Goal: Task Accomplishment & Management: Use online tool/utility

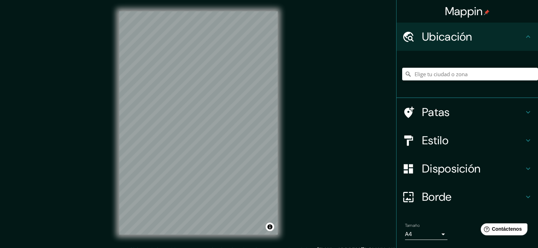
click at [474, 35] on h4 "Ubicación" at bounding box center [473, 37] width 102 height 14
click at [475, 77] on input "Elige tu ciudad o zona" at bounding box center [470, 74] width 136 height 13
type input "Dagua, [GEOGRAPHIC_DATA], [GEOGRAPHIC_DATA]"
click at [510, 139] on h4 "Estilo" at bounding box center [473, 141] width 102 height 14
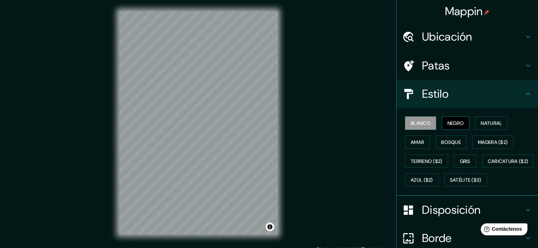
click at [457, 125] on font "Negro" at bounding box center [455, 123] width 17 height 6
click at [480, 122] on font "Natural" at bounding box center [490, 123] width 21 height 6
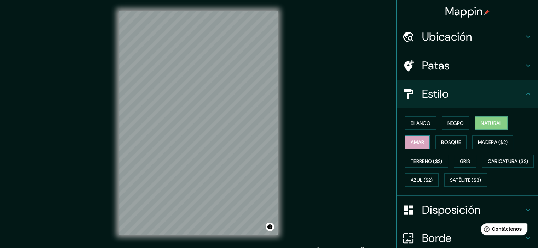
click at [410, 139] on font "Amar" at bounding box center [416, 142] width 13 height 6
click at [491, 121] on font "Natural" at bounding box center [490, 123] width 21 height 6
click at [459, 145] on button "Bosque" at bounding box center [450, 142] width 31 height 13
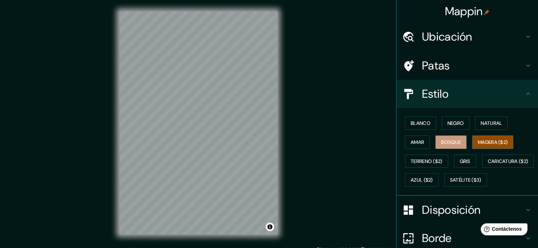
click at [477, 144] on font "Madera ($2)" at bounding box center [492, 142] width 30 height 6
click at [434, 187] on div "Blanco Negro Natural Amar Bosque Madera ($2) Terreno ($2) Gris Caricatura ($2) …" at bounding box center [470, 152] width 136 height 76
click at [487, 165] on font "Caricatura ($2)" at bounding box center [507, 161] width 41 height 6
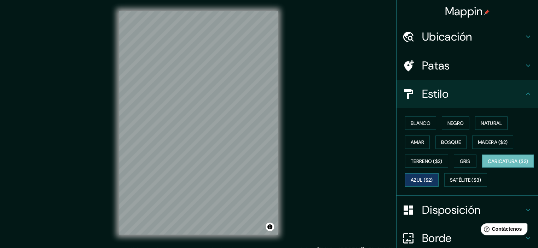
click at [433, 178] on font "Azul ($2)" at bounding box center [421, 180] width 22 height 6
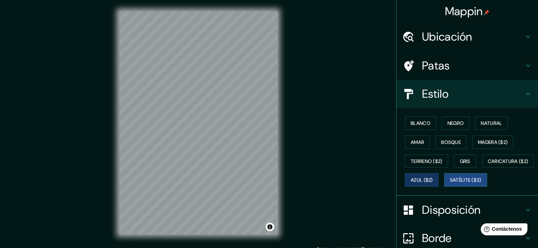
click at [450, 184] on font "Satélite ($3)" at bounding box center [465, 180] width 31 height 6
click at [494, 115] on div "Blanco Negro Natural Amar Bosque Madera ($2) Terreno ($2) Gris Caricatura ($2) …" at bounding box center [470, 152] width 136 height 76
click at [496, 125] on font "Natural" at bounding box center [490, 123] width 21 height 6
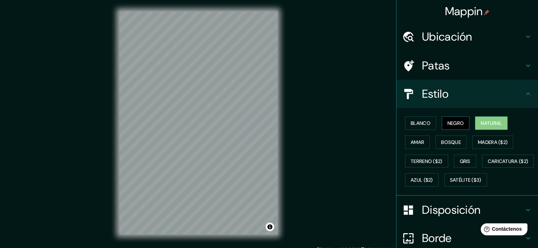
click at [458, 123] on font "Negro" at bounding box center [455, 123] width 17 height 6
click at [480, 124] on font "Natural" at bounding box center [490, 123] width 21 height 6
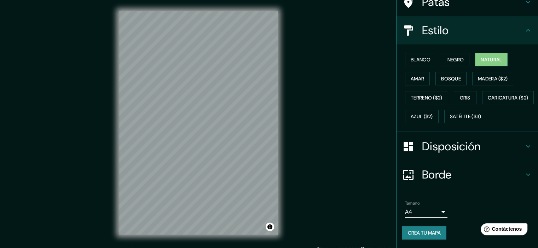
scroll to position [81, 0]
click at [481, 172] on h4 "Borde" at bounding box center [473, 175] width 102 height 14
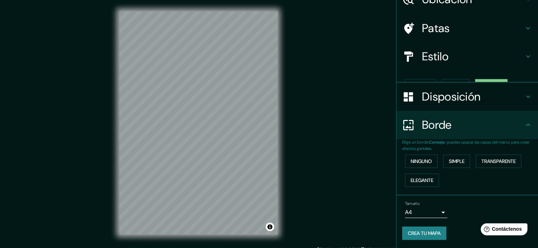
scroll to position [25, 0]
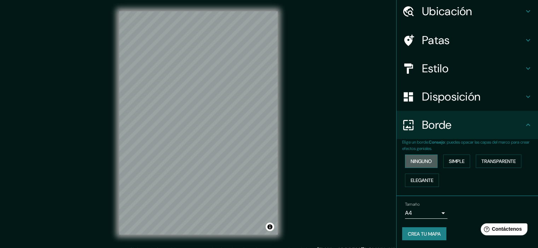
click at [420, 162] on font "Ninguno" at bounding box center [420, 161] width 21 height 6
click at [448, 160] on font "Simple" at bounding box center [456, 161] width 16 height 6
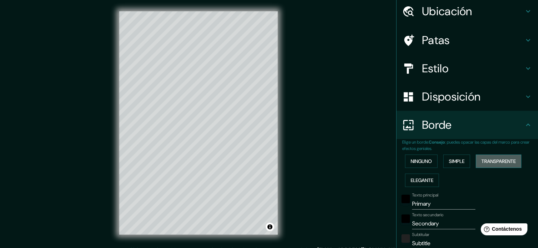
click at [495, 160] on font "Transparente" at bounding box center [498, 161] width 34 height 6
click at [420, 181] on font "Elegante" at bounding box center [421, 180] width 23 height 6
click at [423, 163] on font "Ninguno" at bounding box center [420, 161] width 21 height 6
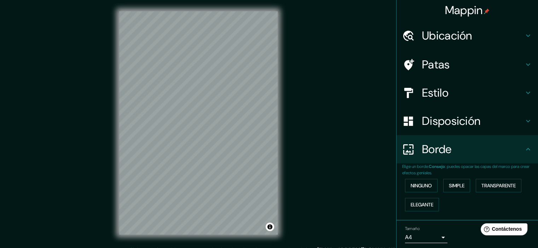
scroll to position [0, 0]
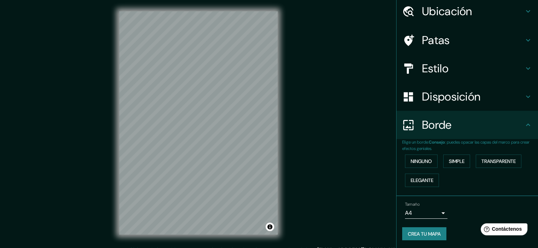
click at [464, 94] on font "Disposición" at bounding box center [451, 96] width 58 height 15
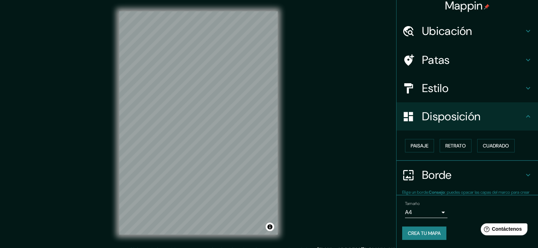
scroll to position [6, 0]
click at [428, 146] on button "Paisaje" at bounding box center [419, 145] width 29 height 13
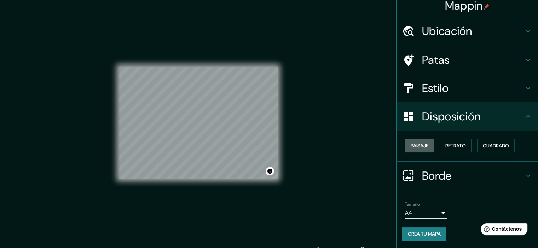
click at [427, 146] on button "Paisaje" at bounding box center [419, 145] width 29 height 13
click at [445, 141] on font "Retrato" at bounding box center [455, 145] width 20 height 9
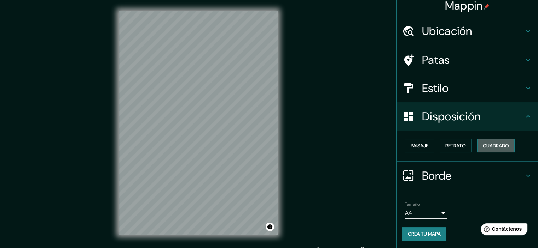
drag, startPoint x: 478, startPoint y: 141, endPoint x: 481, endPoint y: 144, distance: 3.8
click at [482, 144] on font "Cuadrado" at bounding box center [495, 145] width 26 height 9
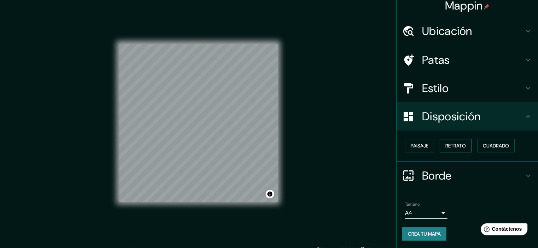
click at [445, 147] on font "Retrato" at bounding box center [455, 146] width 20 height 6
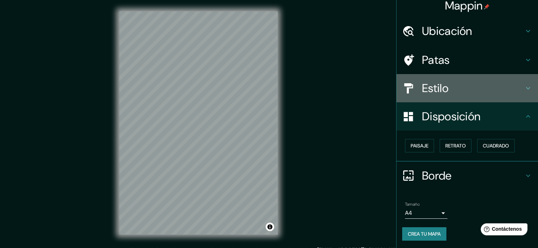
click at [461, 90] on h4 "Estilo" at bounding box center [473, 88] width 102 height 14
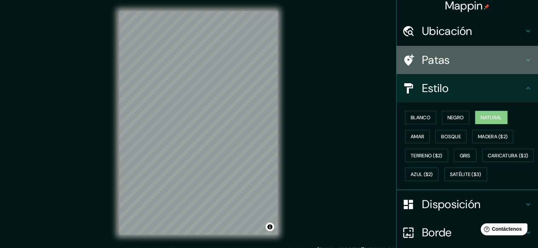
click at [475, 60] on h4 "Patas" at bounding box center [473, 60] width 102 height 14
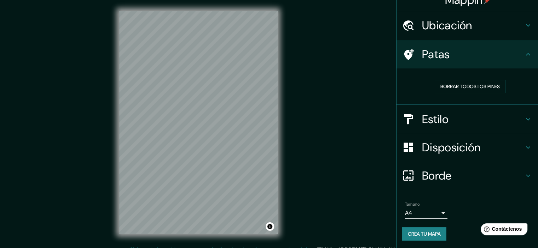
scroll to position [0, 0]
click at [505, 117] on h4 "Estilo" at bounding box center [473, 119] width 102 height 14
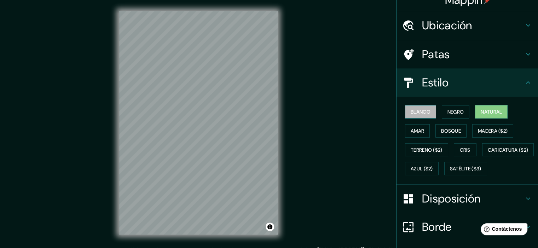
click at [410, 108] on font "Blanco" at bounding box center [420, 111] width 20 height 9
click at [441, 110] on button "Negro" at bounding box center [455, 111] width 28 height 13
click at [480, 113] on font "Natural" at bounding box center [490, 112] width 21 height 6
click at [418, 133] on font "Amar" at bounding box center [416, 131] width 13 height 6
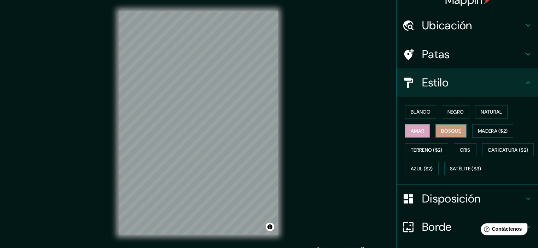
click at [450, 130] on font "Bosque" at bounding box center [451, 131] width 20 height 6
click at [497, 129] on font "Madera ($2)" at bounding box center [492, 131] width 30 height 6
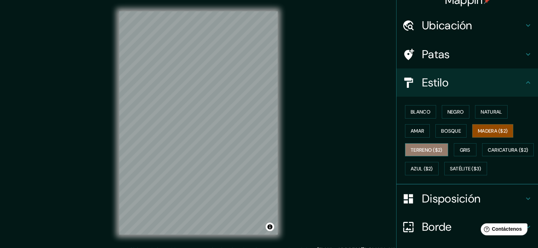
click at [418, 150] on font "Terreno ($2)" at bounding box center [426, 150] width 32 height 6
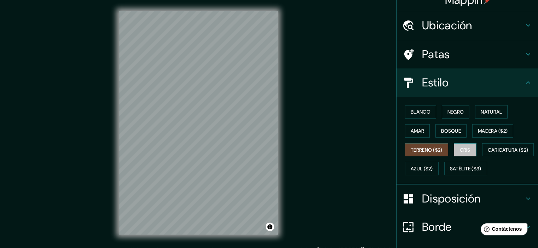
click at [453, 146] on button "Gris" at bounding box center [464, 149] width 23 height 13
click at [429, 146] on font "Terreno ($2)" at bounding box center [426, 150] width 32 height 9
click at [492, 127] on font "Madera ($2)" at bounding box center [492, 131] width 30 height 9
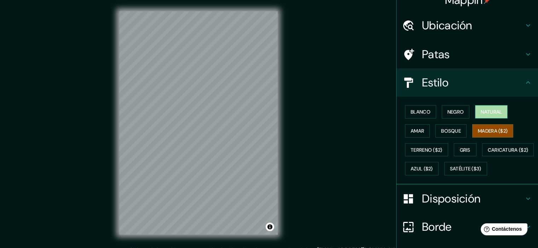
click at [501, 113] on button "Natural" at bounding box center [491, 111] width 33 height 13
